Goal: Find specific page/section: Find specific page/section

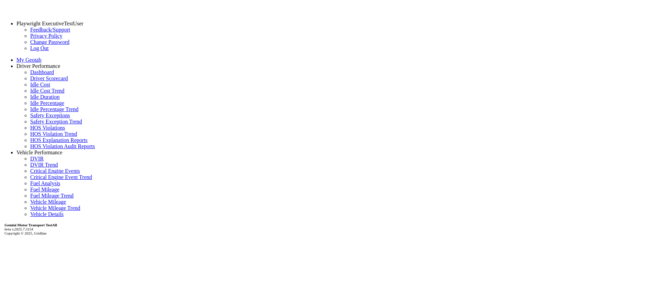
click at [40, 81] on link "Driver Scorecard" at bounding box center [49, 78] width 38 height 6
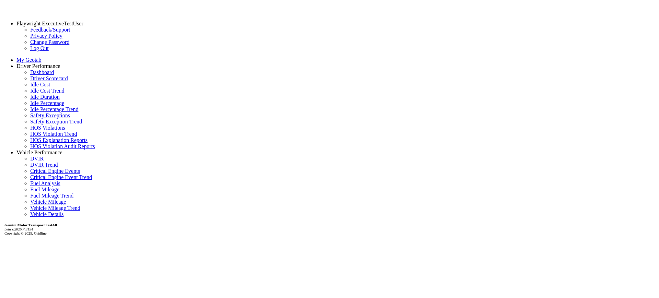
click at [41, 74] on link "Dashboard" at bounding box center [42, 72] width 24 height 6
